Goal: Task Accomplishment & Management: Manage account settings

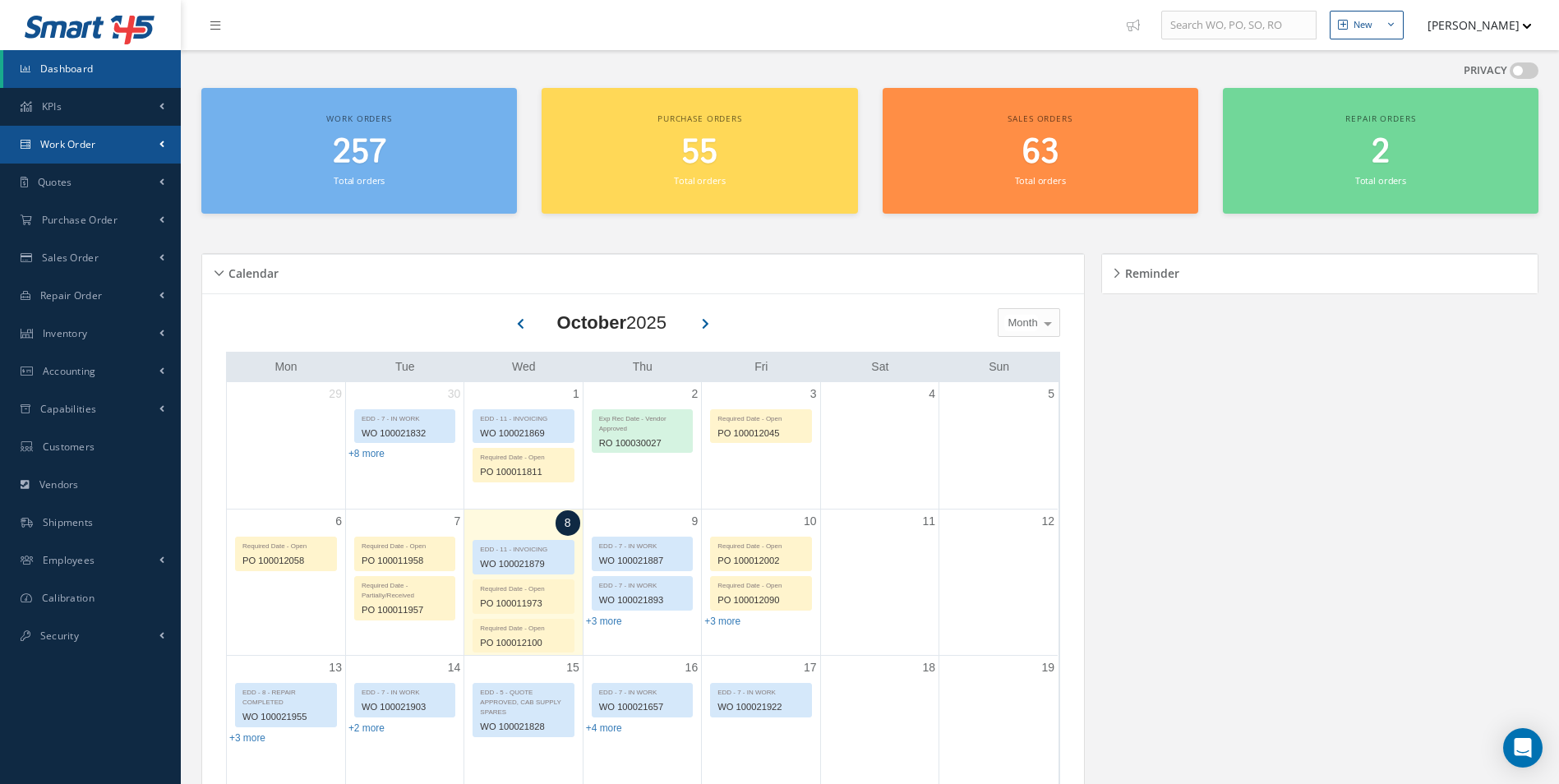
click at [85, 140] on span "Work Order" at bounding box center [68, 145] width 55 height 14
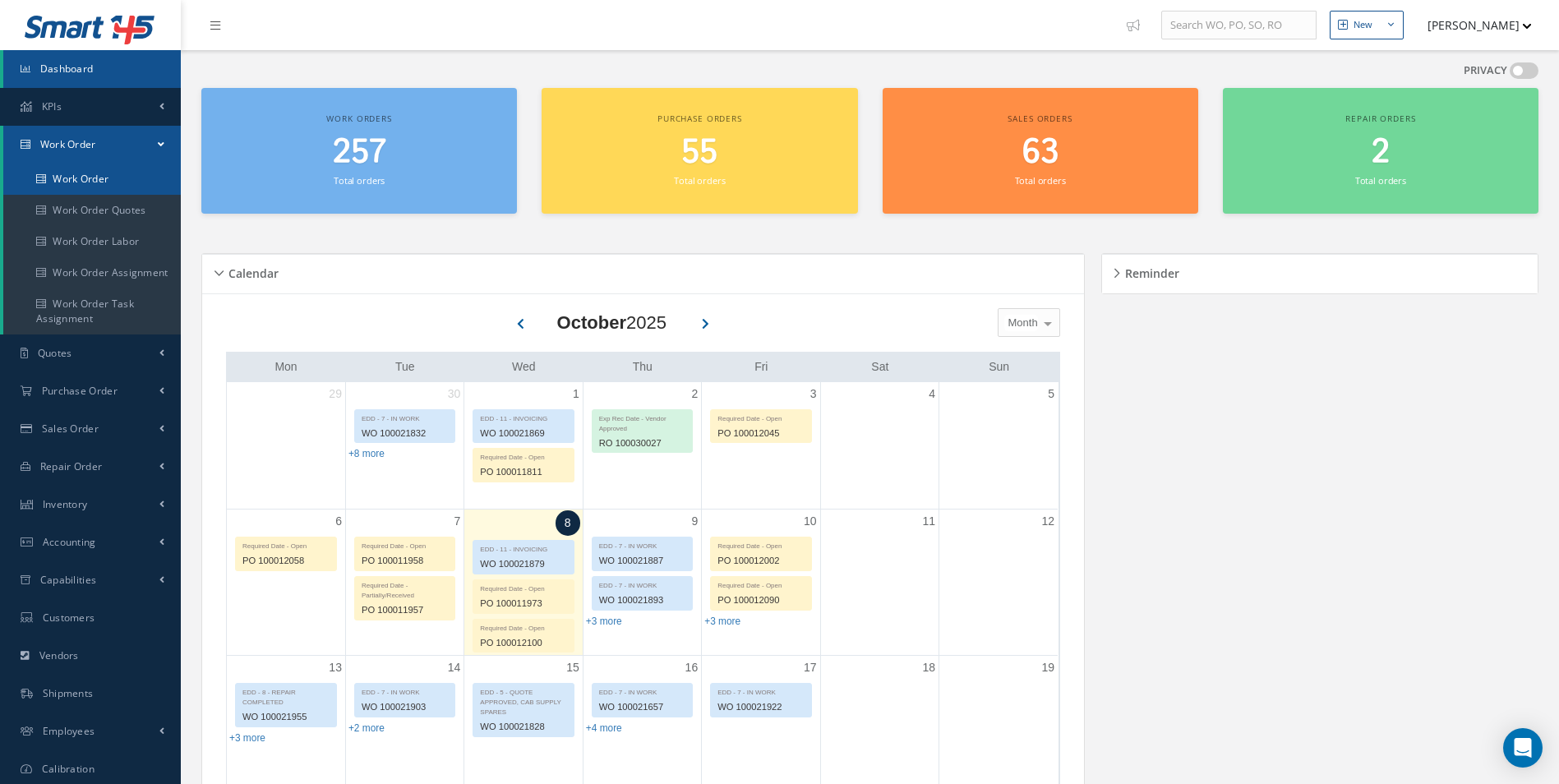
click at [70, 180] on link "Work Order" at bounding box center [91, 179] width 177 height 32
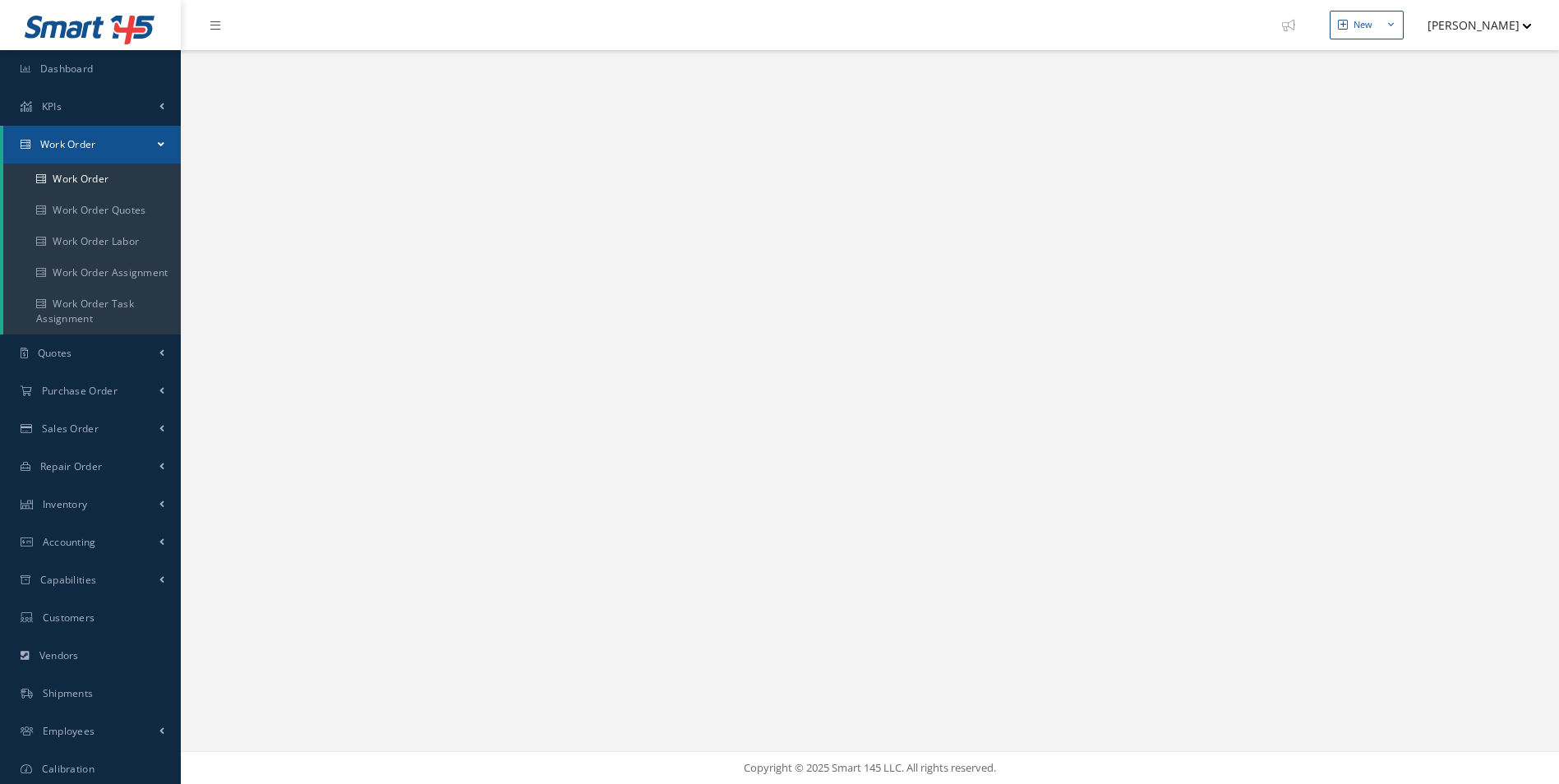
select select "25"
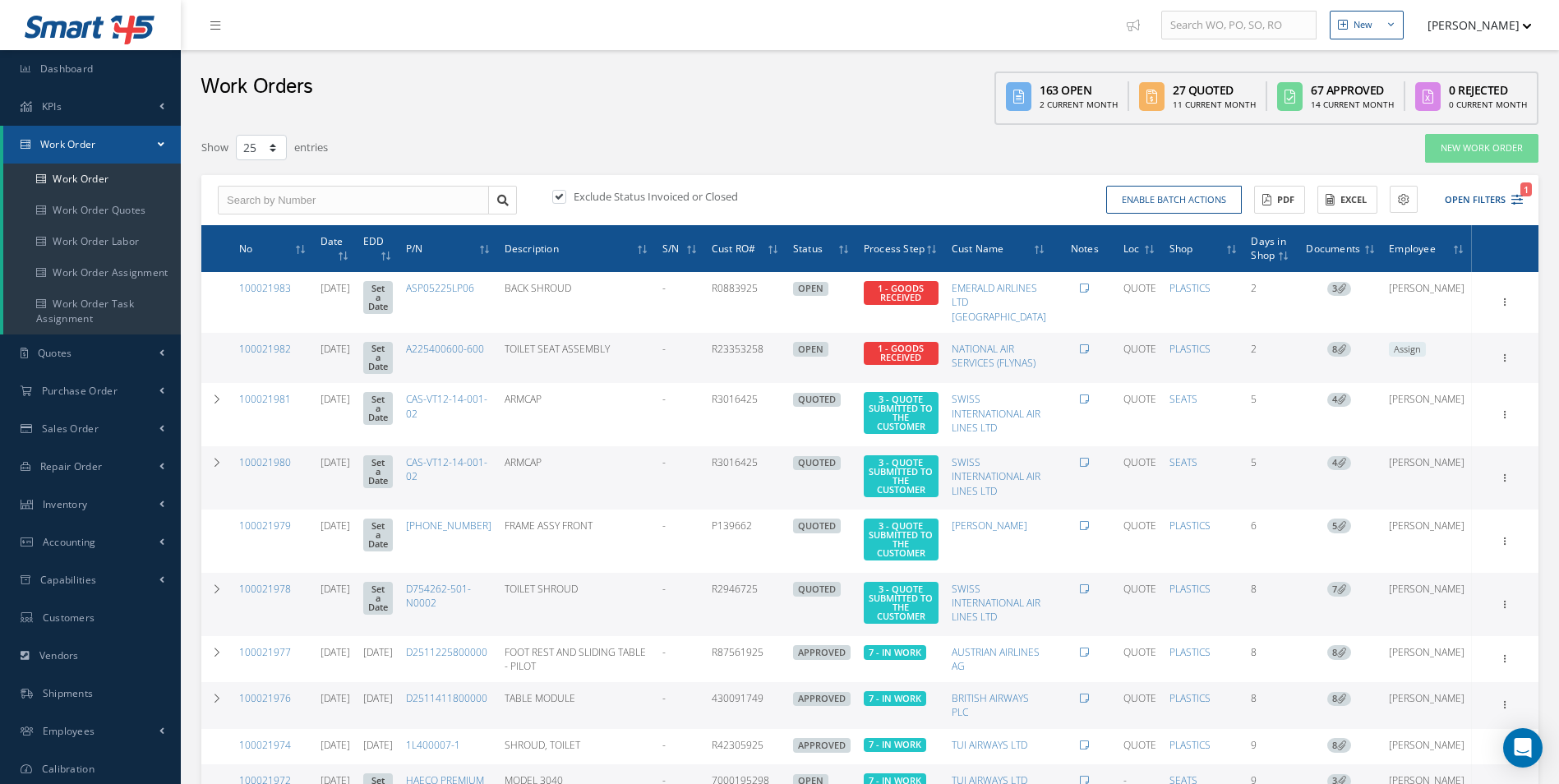
click at [566, 194] on label at bounding box center [568, 196] width 4 height 15
click at [558, 194] on input "checkbox" at bounding box center [558, 197] width 11 height 11
checkbox input "false"
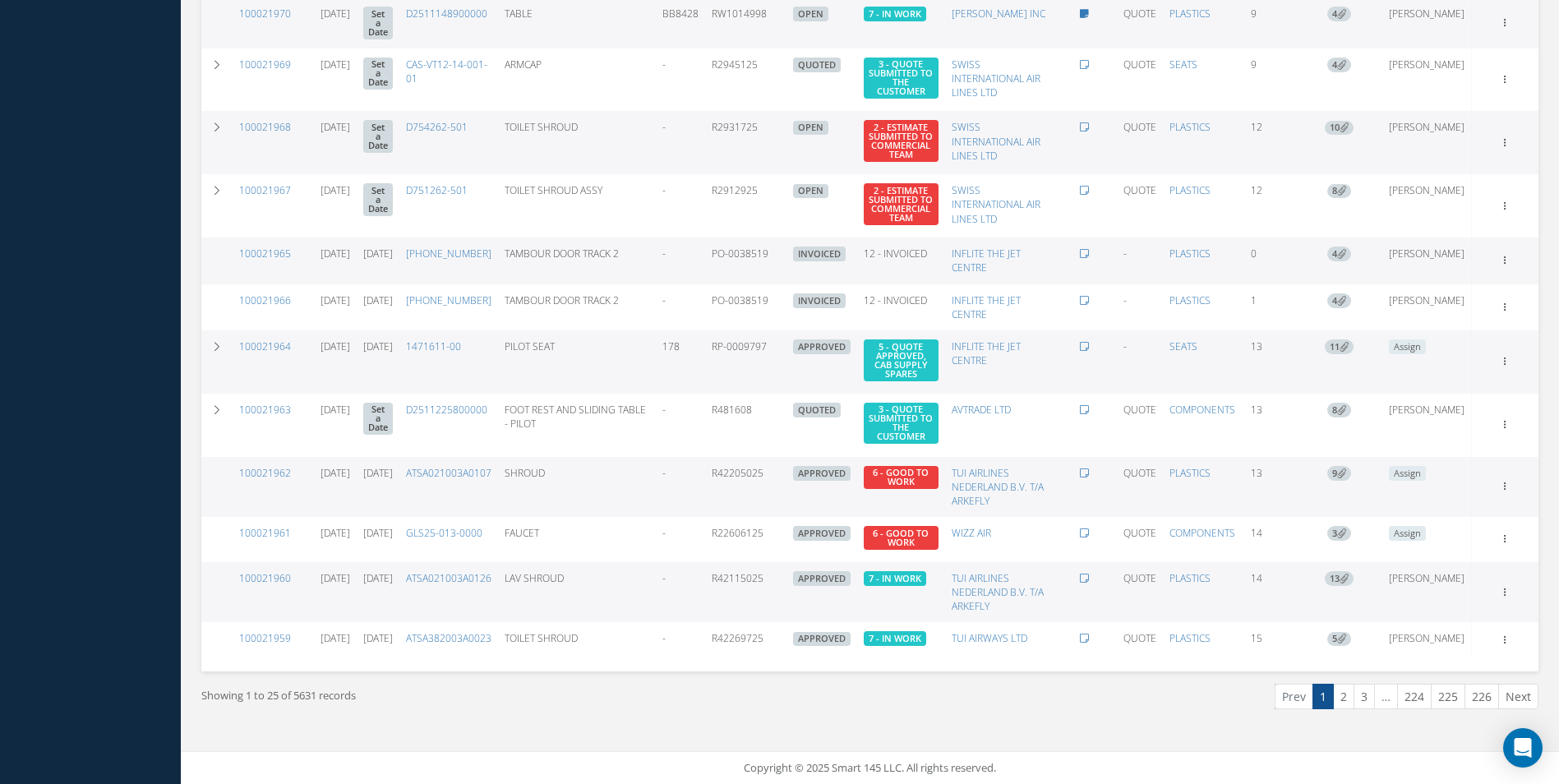
scroll to position [1052, 0]
click at [1336, 700] on link "2" at bounding box center [1344, 696] width 22 height 26
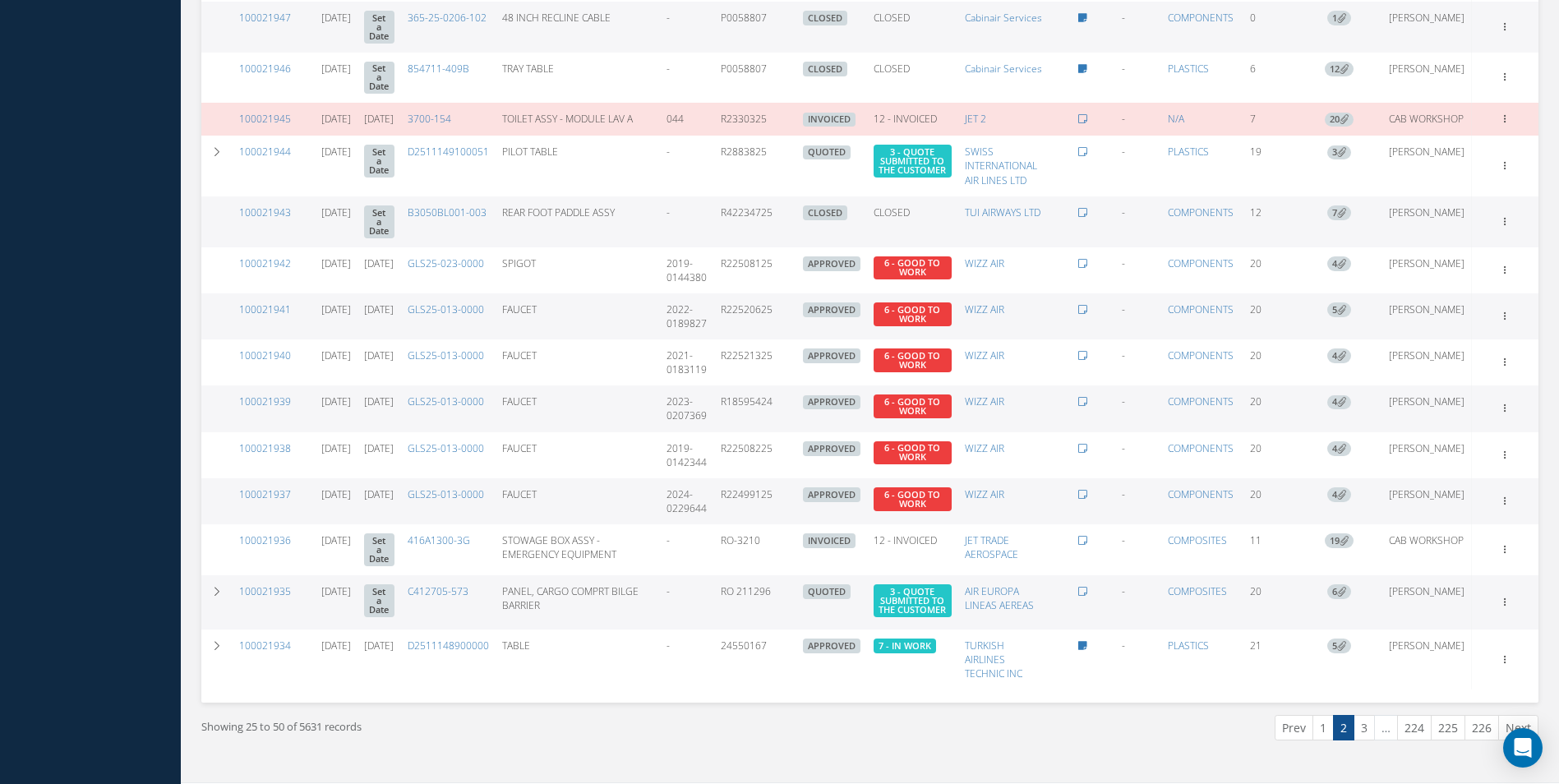
scroll to position [921, 0]
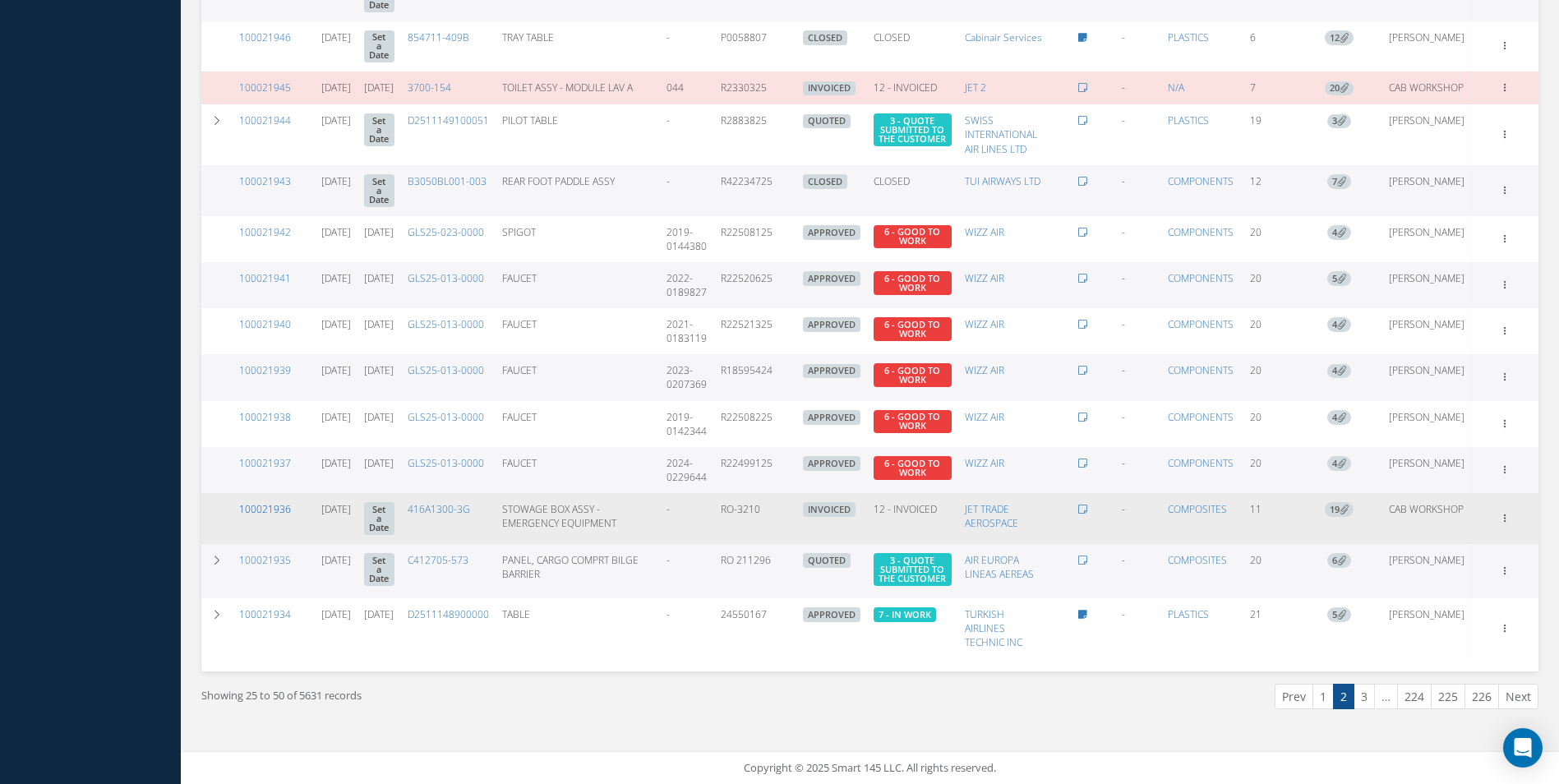
click at [277, 502] on link "100021936" at bounding box center [264, 509] width 52 height 14
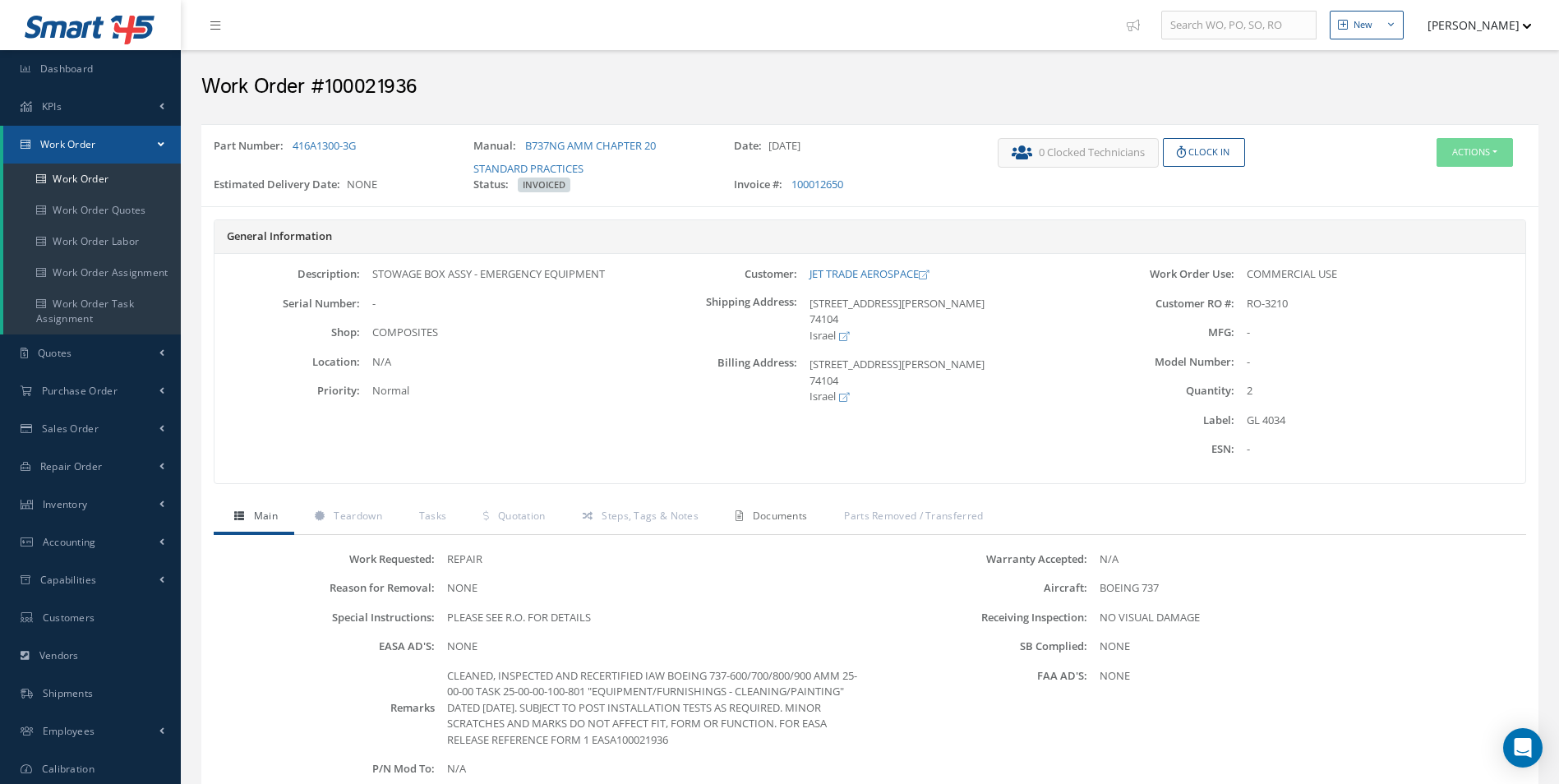
click at [783, 510] on span "Documents" at bounding box center [780, 516] width 55 height 14
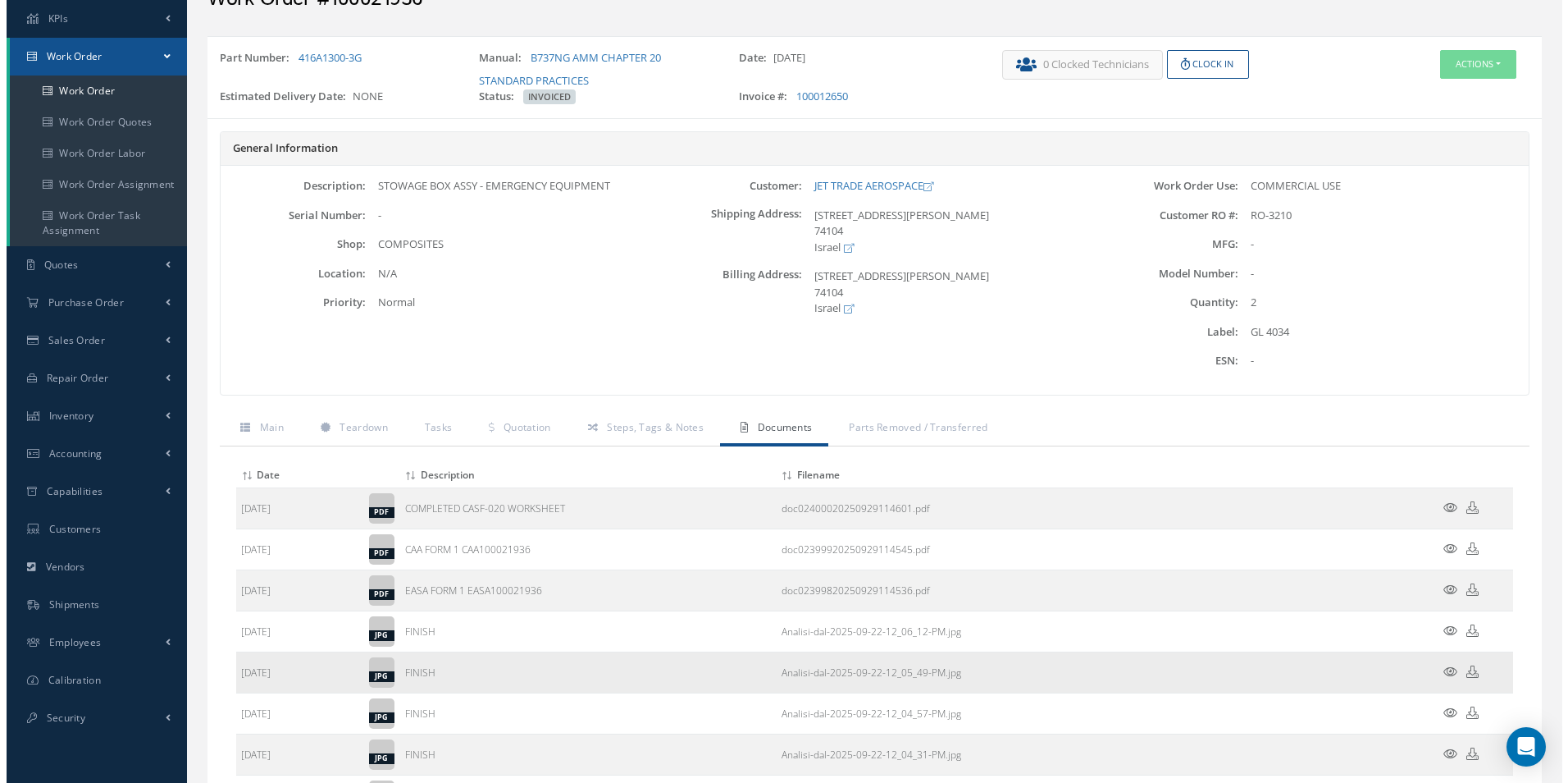
scroll to position [164, 0]
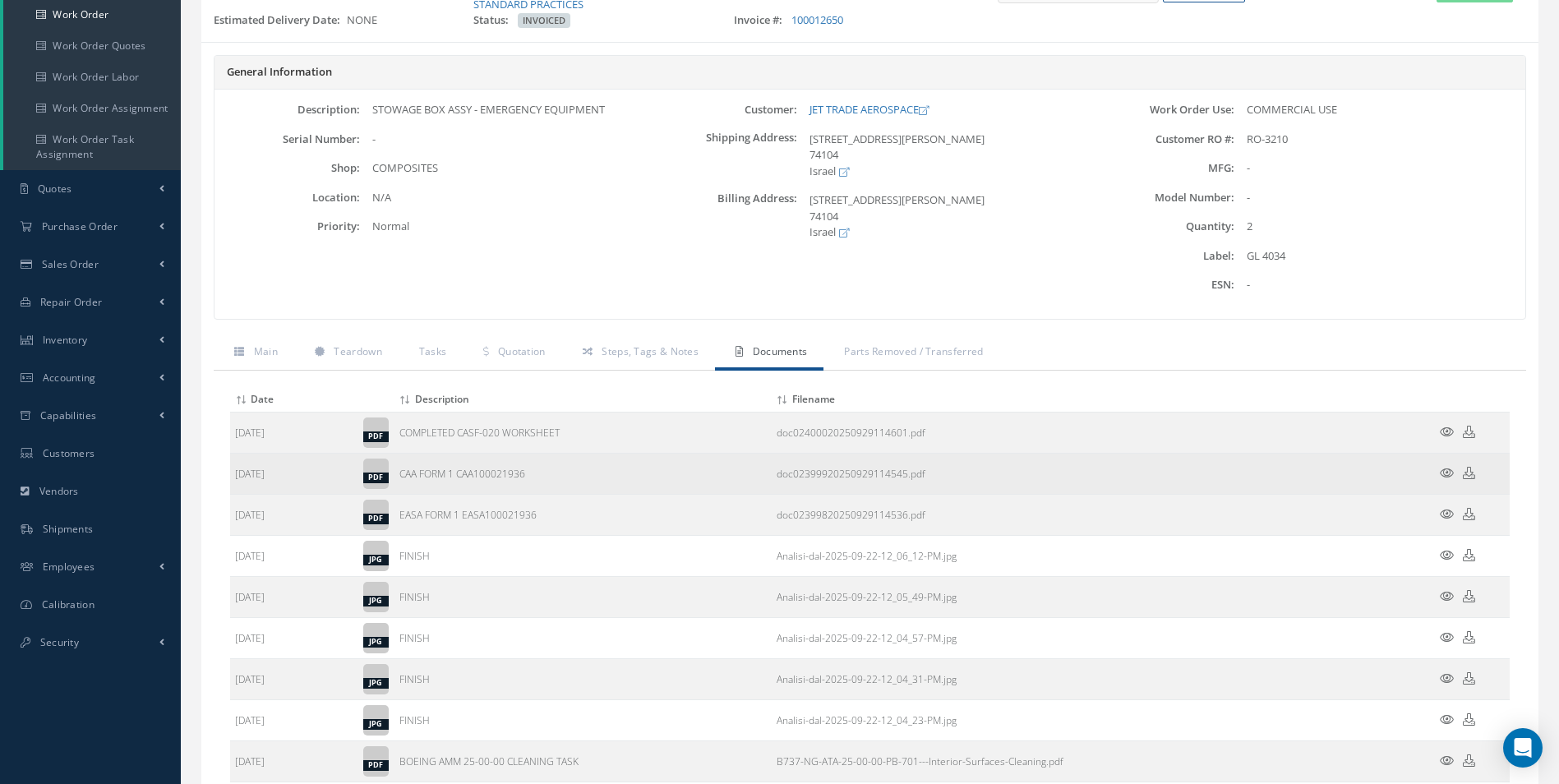
click at [491, 470] on td "CAA FORM 1 CAA100021936" at bounding box center [582, 472] width 377 height 41
click at [490, 470] on td "CAA FORM 1 CAA100021936" at bounding box center [582, 472] width 377 height 41
click at [1438, 472] on td at bounding box center [1461, 472] width 99 height 41
click at [1442, 472] on icon at bounding box center [1447, 472] width 14 height 12
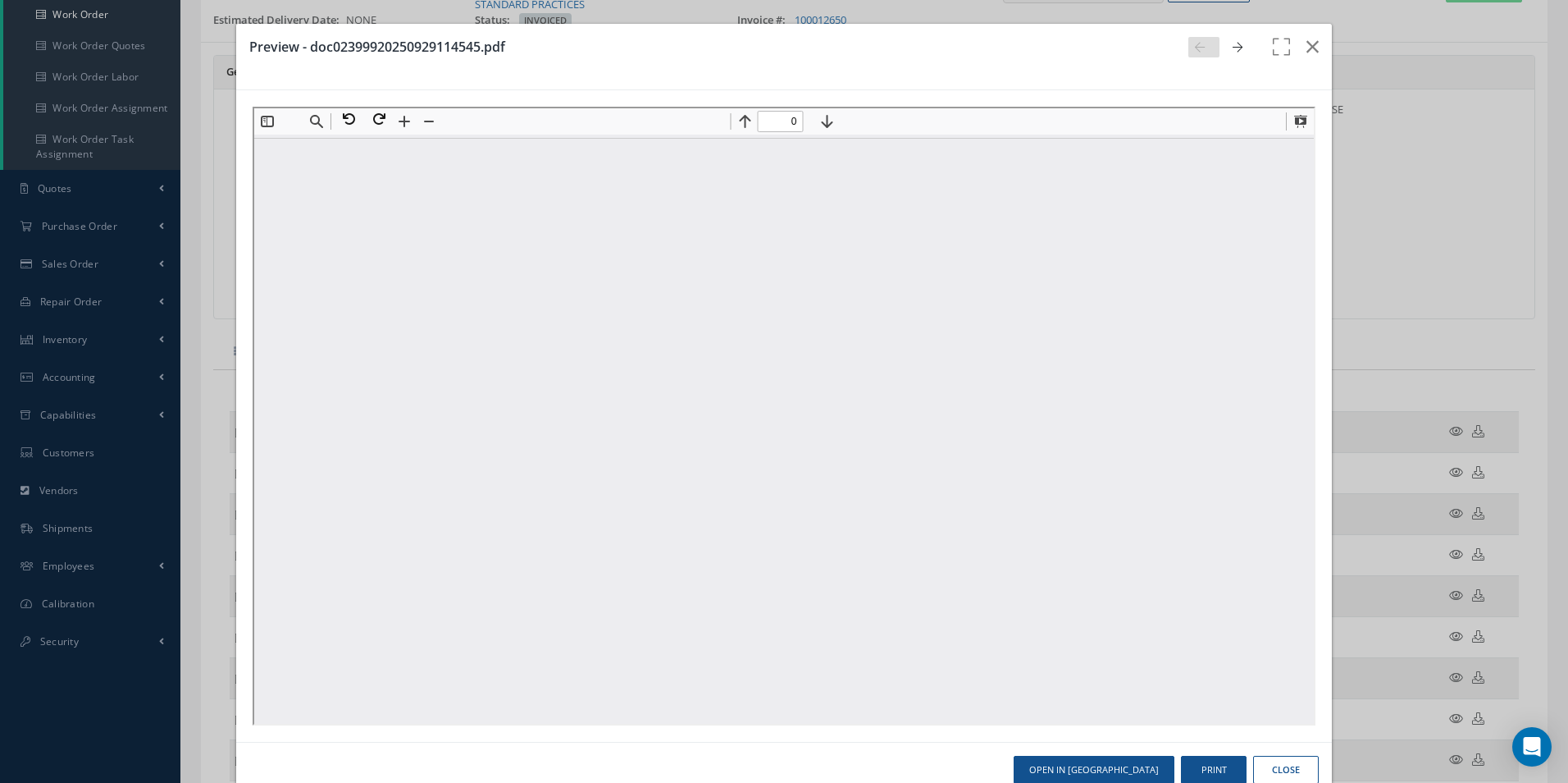
scroll to position [0, 0]
type input "1"
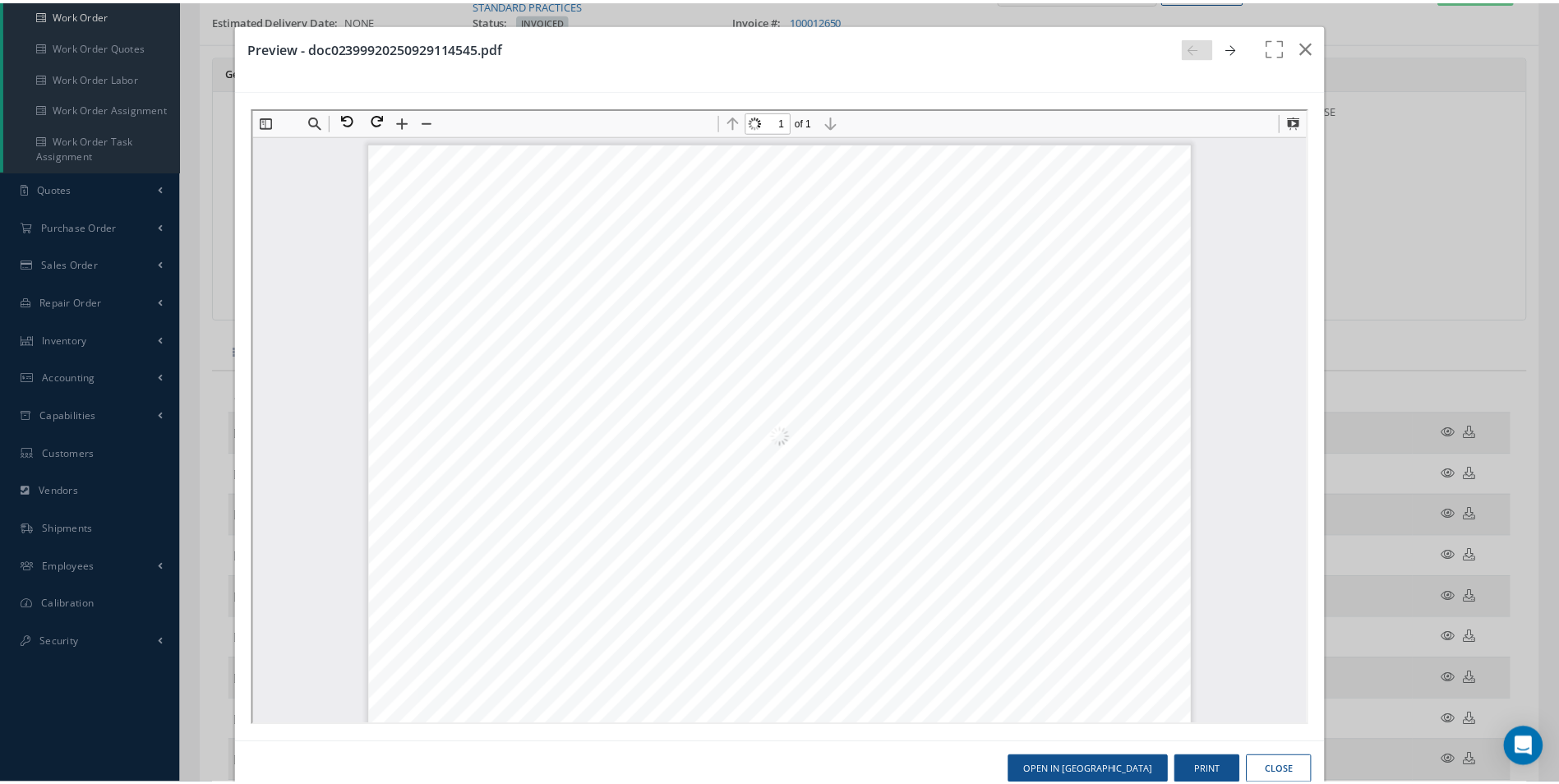
scroll to position [8, 0]
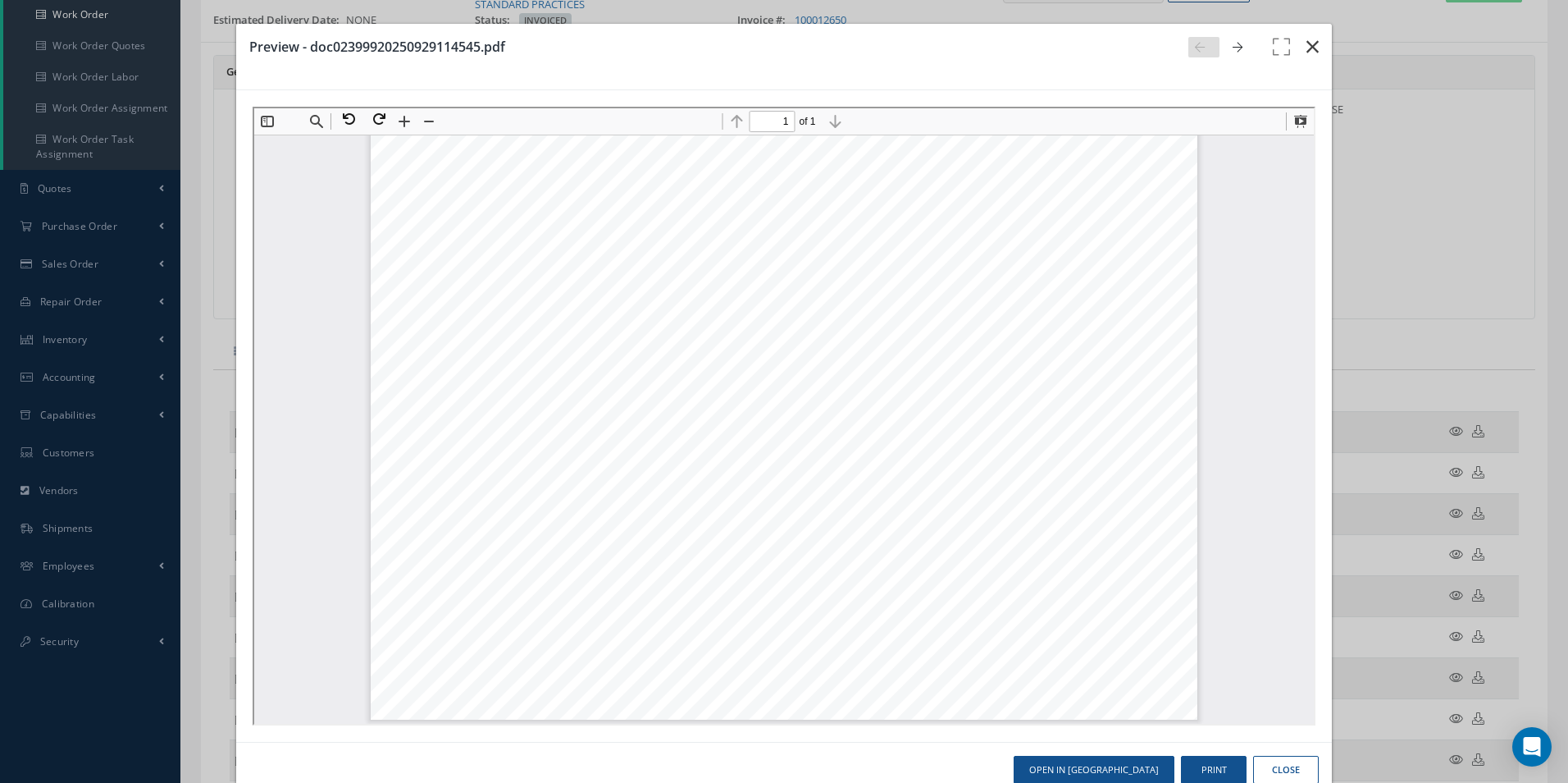
click at [1306, 41] on icon "button" at bounding box center [1312, 46] width 12 height 20
